Goal: Information Seeking & Learning: Understand process/instructions

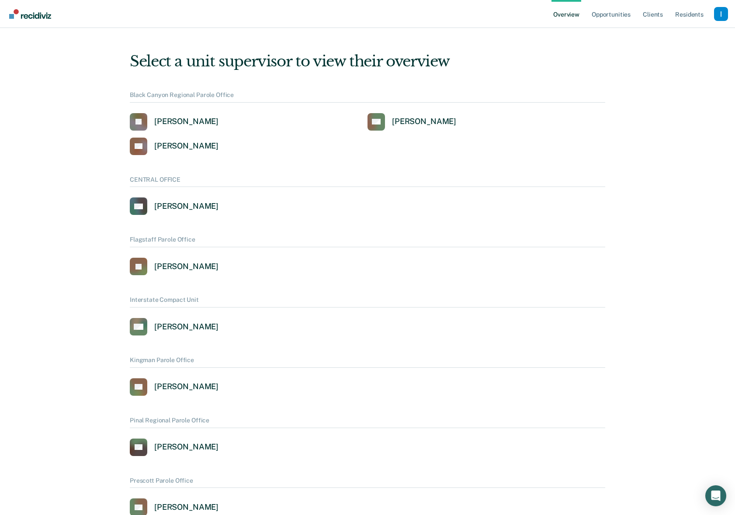
click at [722, 12] on div "Profile dropdown button" at bounding box center [721, 14] width 14 height 14
click at [609, 14] on link "Opportunities" at bounding box center [611, 14] width 42 height 28
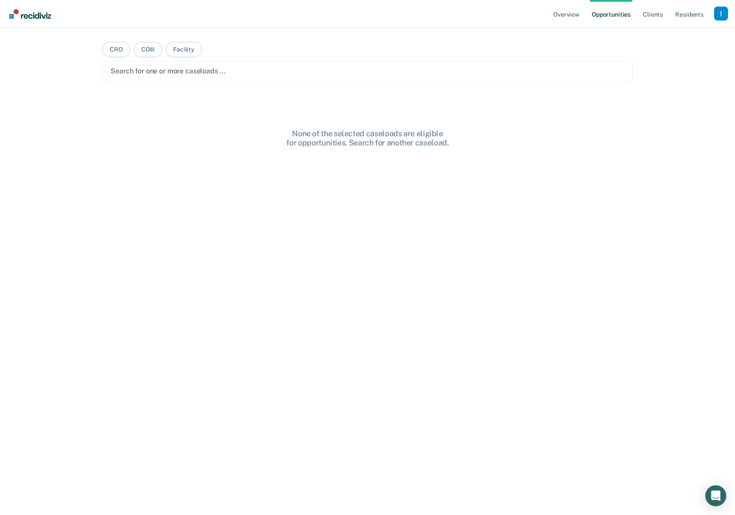
click at [134, 69] on div at bounding box center [368, 71] width 514 height 10
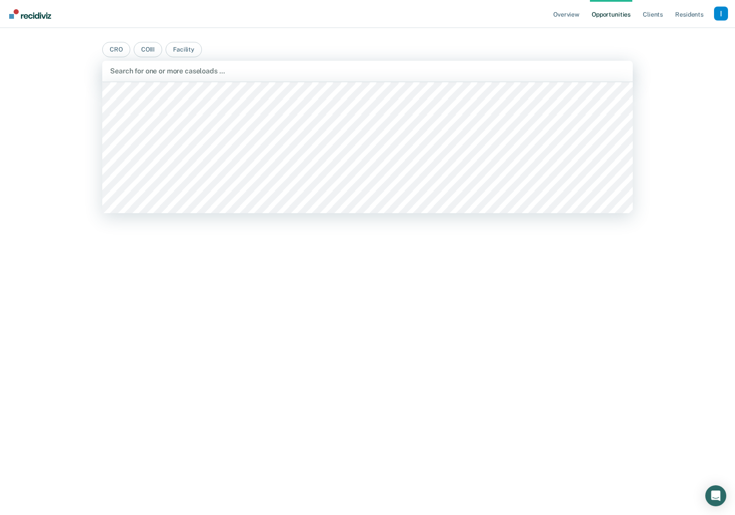
scroll to position [60, 0]
click at [136, 76] on div at bounding box center [367, 71] width 515 height 10
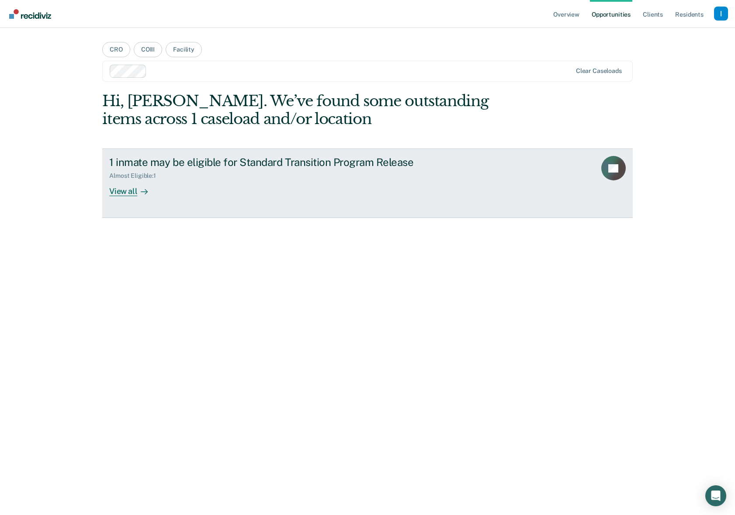
click at [128, 191] on div "View all" at bounding box center [133, 188] width 49 height 17
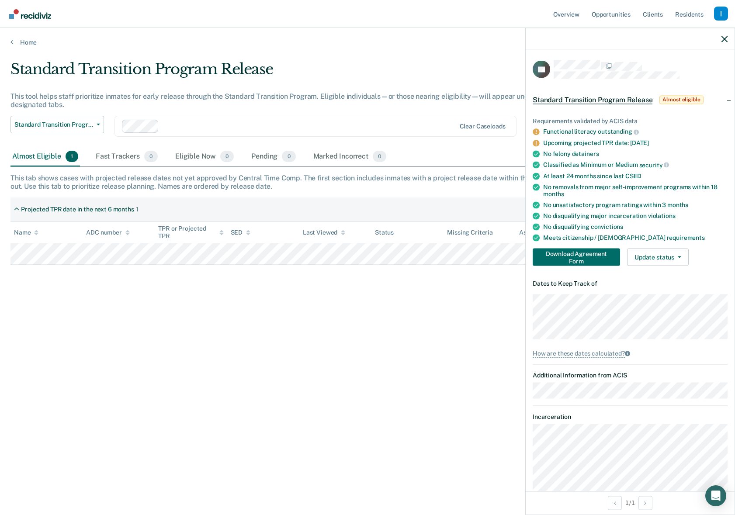
click at [185, 407] on div "Standard Transition Program Release This tool helps staff prioritize inmates fo…" at bounding box center [367, 255] width 714 height 390
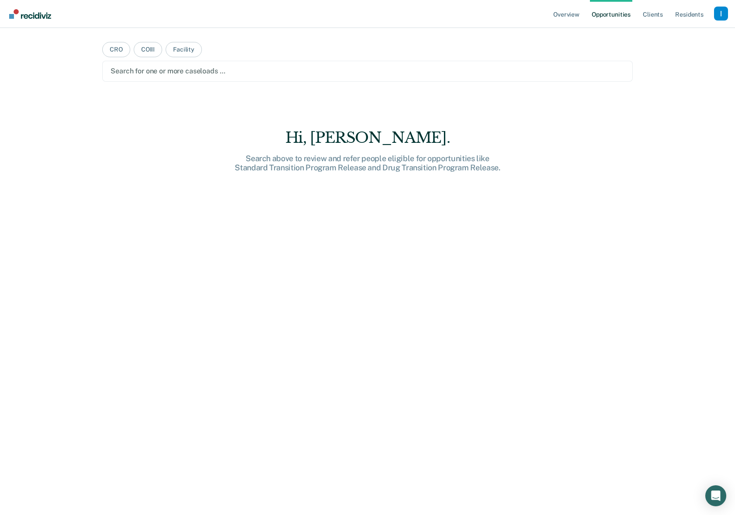
click at [122, 72] on div at bounding box center [368, 71] width 514 height 10
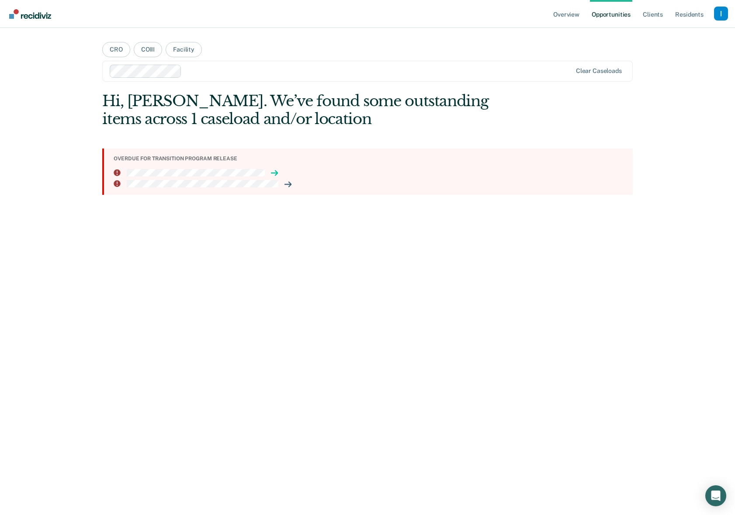
click at [275, 171] on icon at bounding box center [274, 173] width 7 height 7
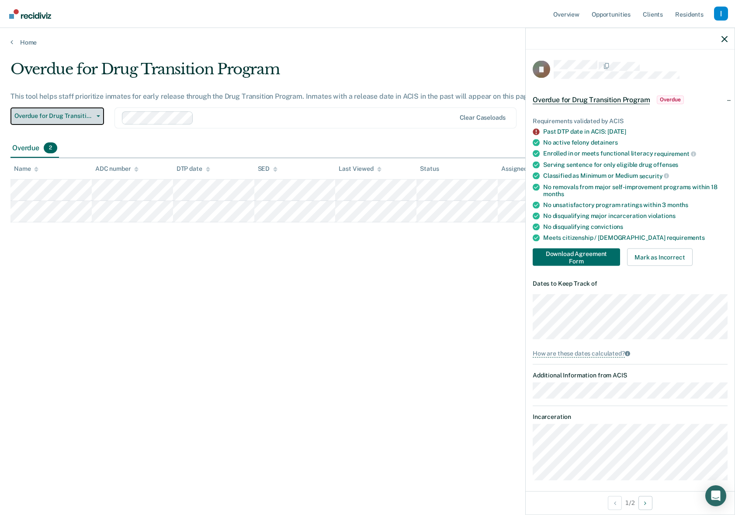
click at [95, 115] on button "Overdue for Drug Transition Program" at bounding box center [57, 116] width 94 height 17
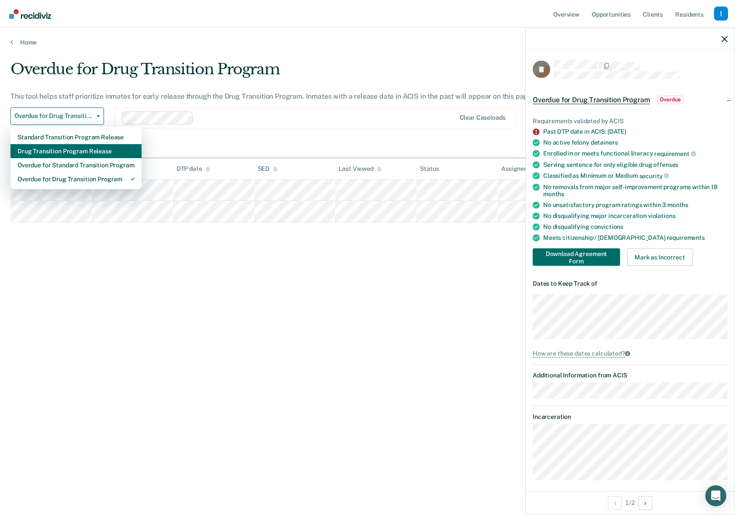
click at [50, 154] on div "Drug Transition Program Release" at bounding box center [75, 151] width 117 height 14
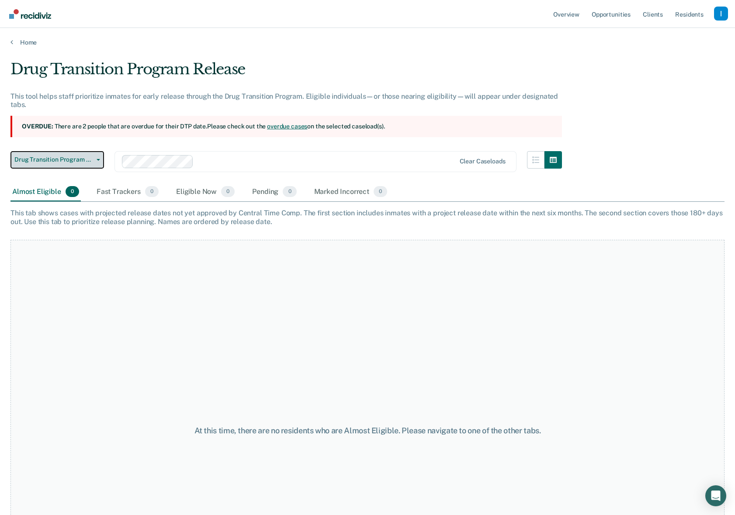
click at [79, 158] on span "Drug Transition Program Release" at bounding box center [53, 159] width 79 height 7
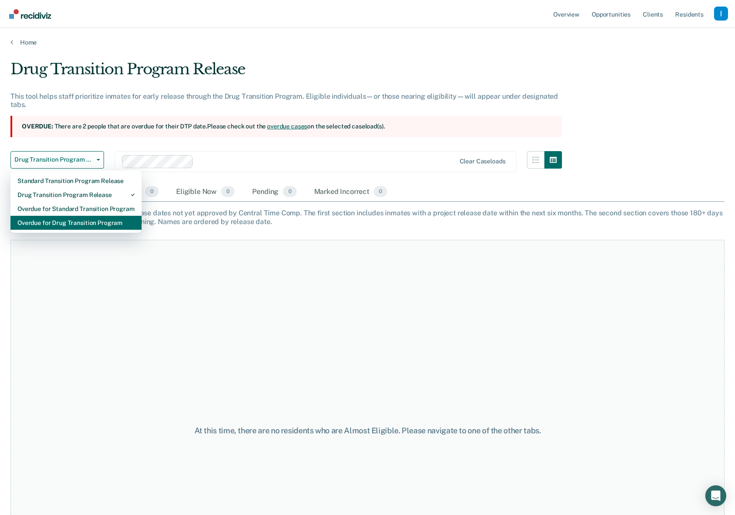
click at [67, 222] on div "Overdue for Drug Transition Program" at bounding box center [75, 223] width 117 height 14
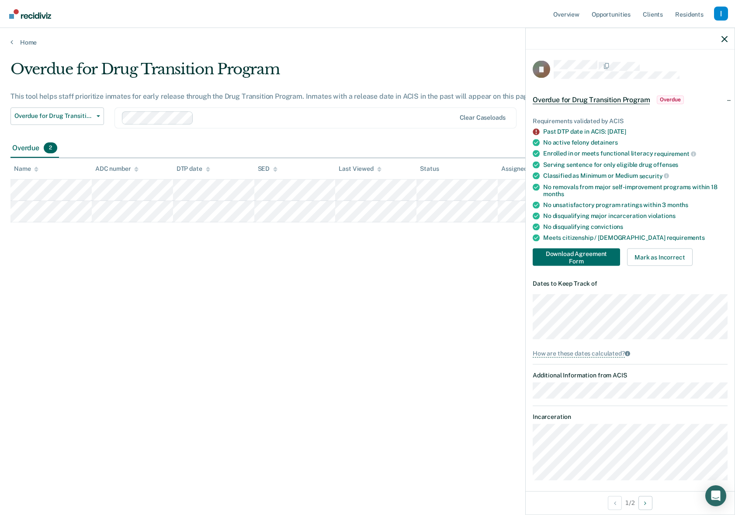
click at [164, 344] on div "Overdue for Drug Transition Program This tool helps staff prioritize inmates fo…" at bounding box center [367, 255] width 714 height 390
click at [18, 42] on link "Home" at bounding box center [367, 42] width 714 height 8
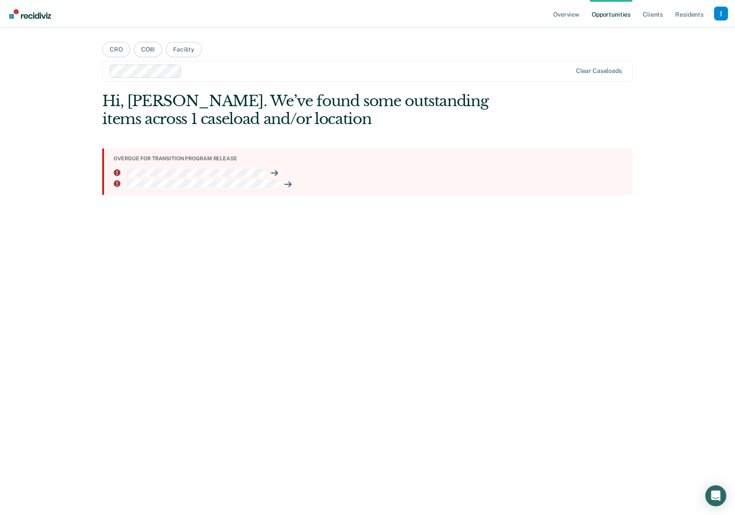
click at [58, 182] on div "Overview Opportunities Client s Resident s Profile How it works Log Out CRO COI…" at bounding box center [367, 257] width 735 height 515
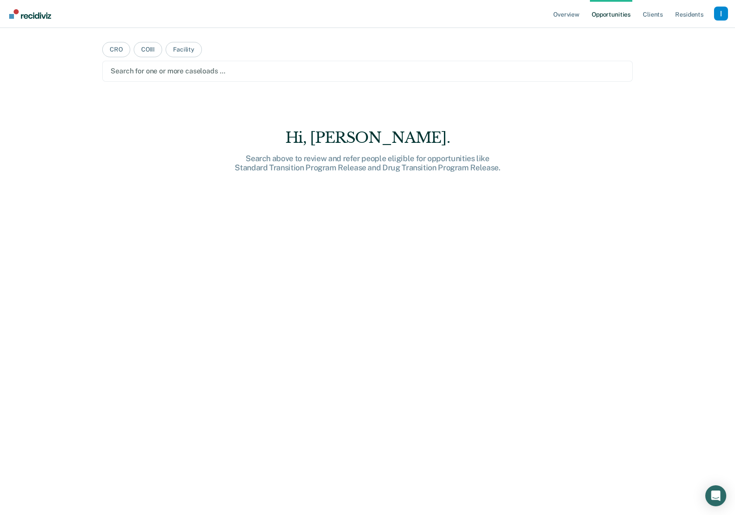
click at [150, 73] on div at bounding box center [368, 71] width 514 height 10
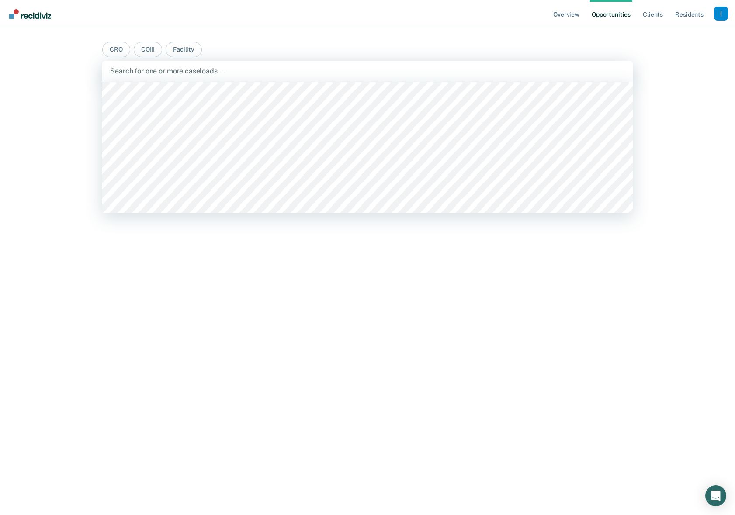
scroll to position [81, 0]
click at [77, 57] on div "Overview Opportunities Client s Resident s Profile How it works Log Out CRO COI…" at bounding box center [367, 257] width 735 height 515
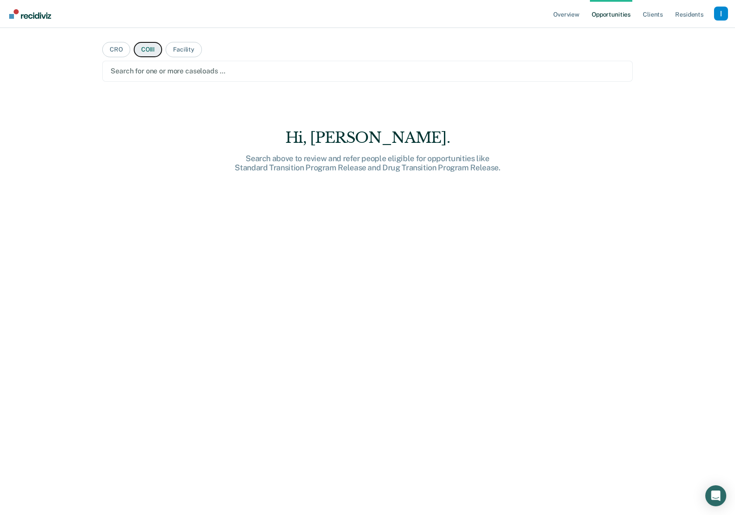
click at [143, 51] on button "COIII" at bounding box center [148, 49] width 28 height 15
click at [139, 71] on div at bounding box center [368, 71] width 514 height 10
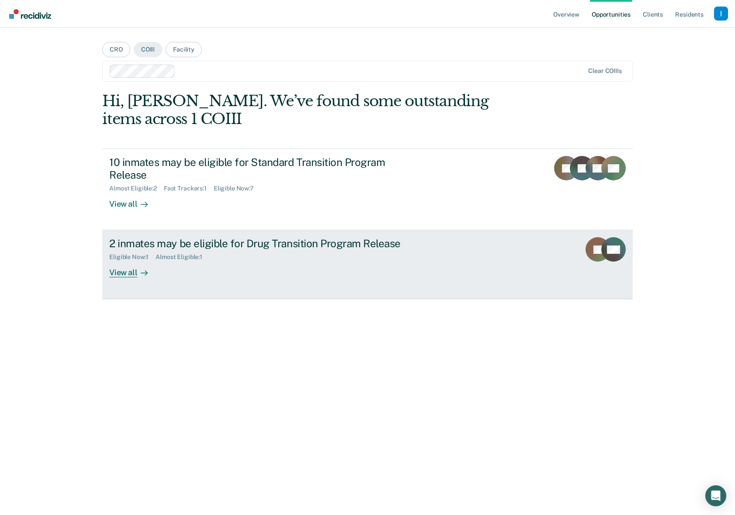
click at [163, 237] on div "2 inmates may be eligible for Drug Transition Program Release" at bounding box center [262, 243] width 307 height 13
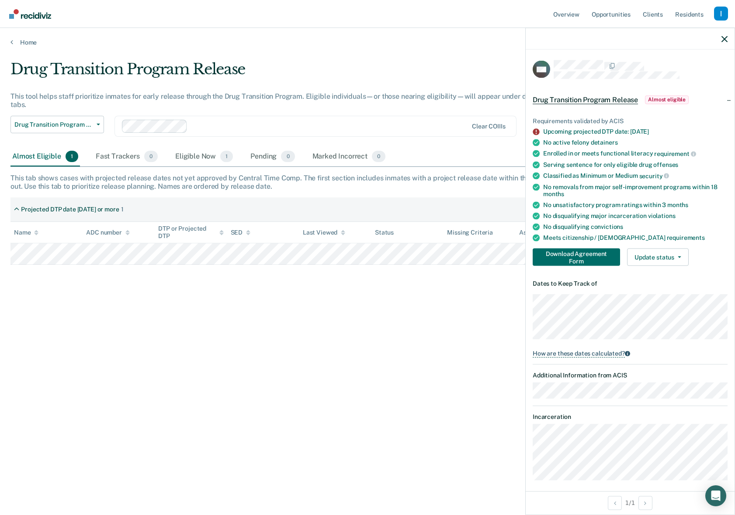
click at [578, 352] on div "How are these dates calculated?" at bounding box center [579, 354] width 92 height 8
